Goal: Task Accomplishment & Management: Use online tool/utility

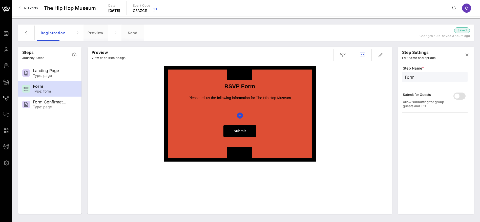
click at [34, 4] on link "All Events" at bounding box center [28, 8] width 25 height 8
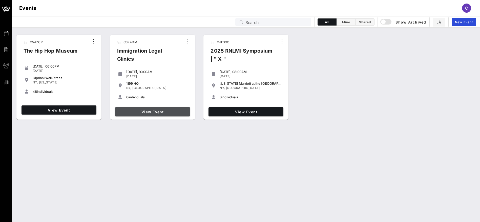
click at [150, 112] on span "View Event" at bounding box center [152, 112] width 71 height 4
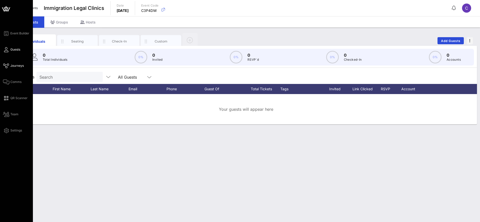
click at [18, 67] on span "Journeys" at bounding box center [16, 66] width 13 height 5
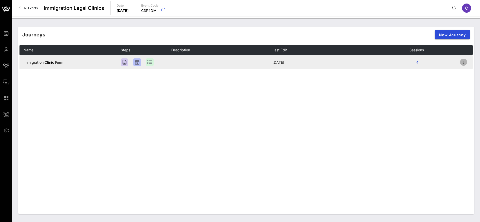
click at [463, 62] on icon "button" at bounding box center [464, 62] width 6 height 6
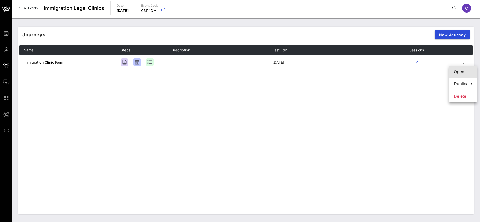
click at [465, 72] on div "Open" at bounding box center [463, 71] width 18 height 5
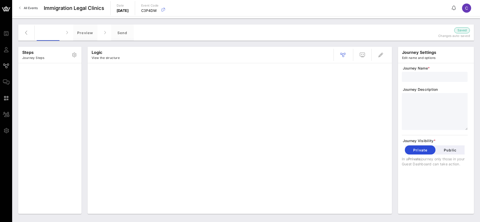
type input "Immigration Clinic Form"
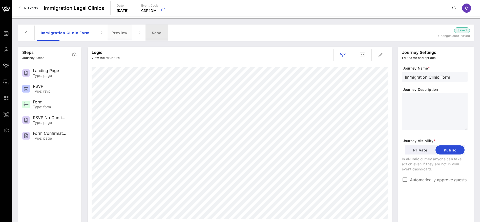
click at [155, 31] on div "Send" at bounding box center [157, 33] width 23 height 16
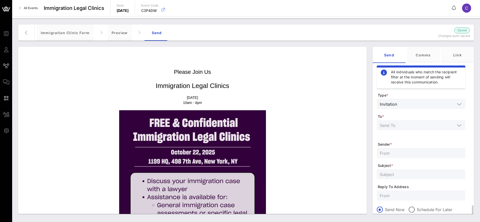
scroll to position [85, 0]
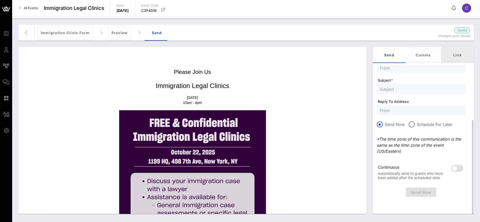
click at [458, 56] on div "Link" at bounding box center [457, 55] width 33 height 16
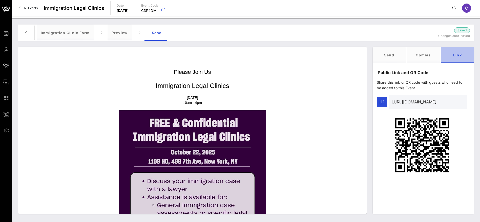
scroll to position [0, 0]
click at [423, 101] on input "[URL][DOMAIN_NAME]" at bounding box center [428, 102] width 72 height 8
click at [379, 101] on button "button" at bounding box center [382, 102] width 10 height 10
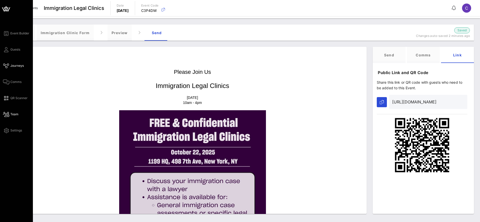
click at [15, 115] on span "Team" at bounding box center [14, 114] width 8 height 5
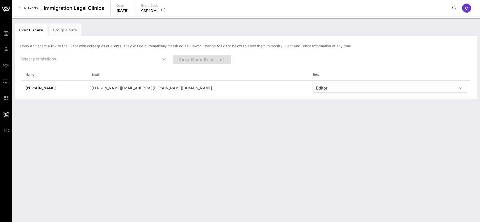
click at [165, 57] on icon at bounding box center [164, 59] width 5 height 6
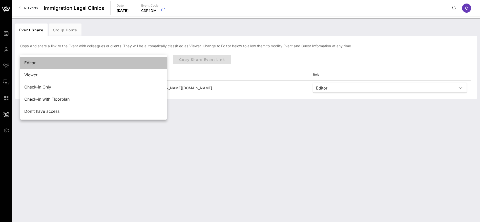
click at [119, 66] on div "Editor" at bounding box center [93, 62] width 138 height 11
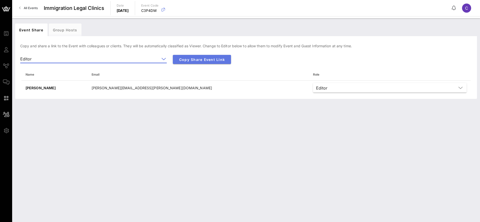
click at [197, 60] on span "Copy Share Event Link" at bounding box center [202, 59] width 50 height 4
